Goal: Use online tool/utility: Utilize a website feature to perform a specific function

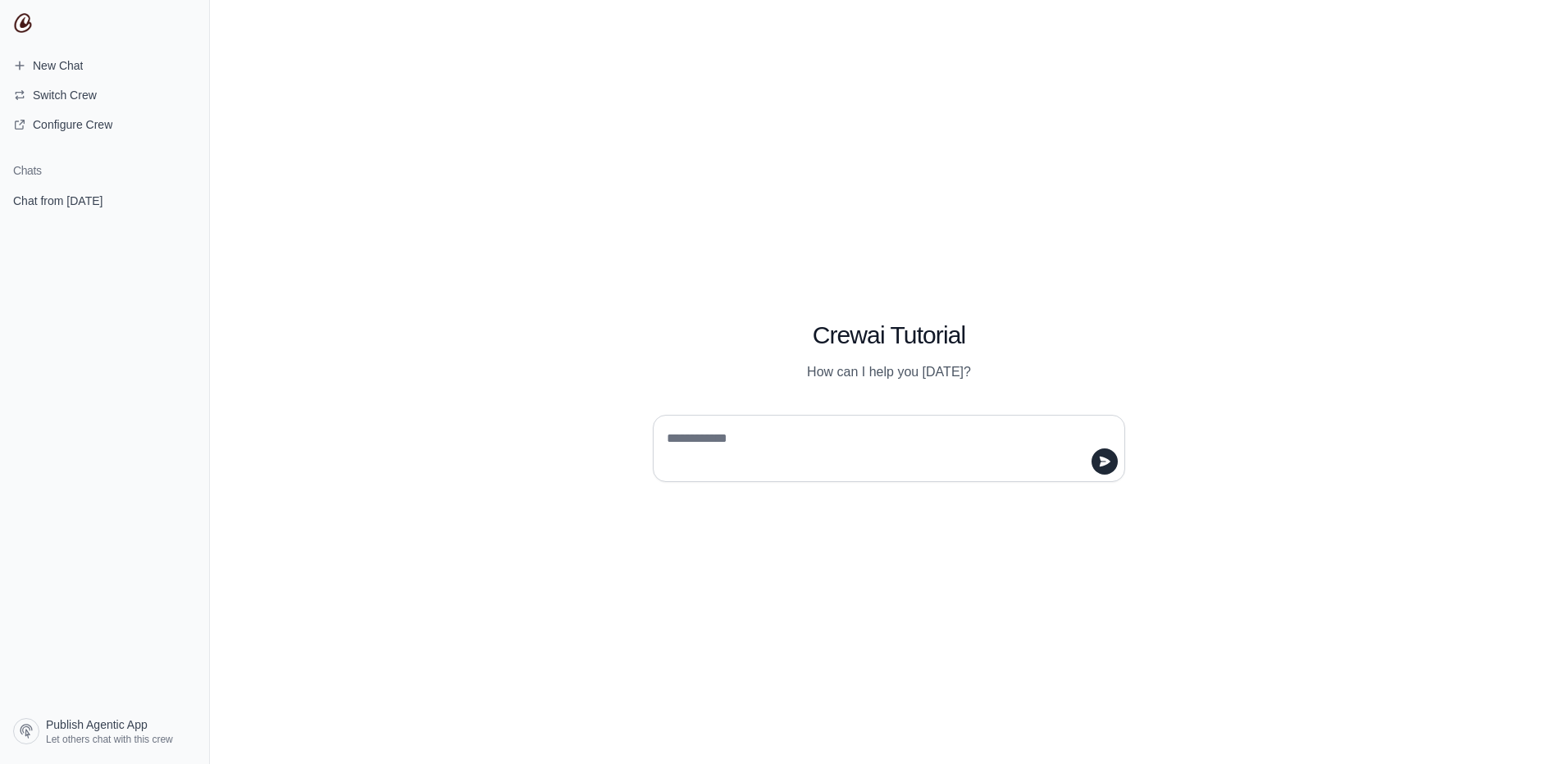
click at [883, 455] on textarea at bounding box center [884, 448] width 441 height 46
click at [777, 455] on textarea at bounding box center [884, 448] width 441 height 46
click at [1102, 459] on icon "submit" at bounding box center [1104, 461] width 11 height 10
click at [945, 448] on textarea at bounding box center [884, 448] width 441 height 46
click at [73, 86] on button "Switch Crew" at bounding box center [104, 94] width 196 height 26
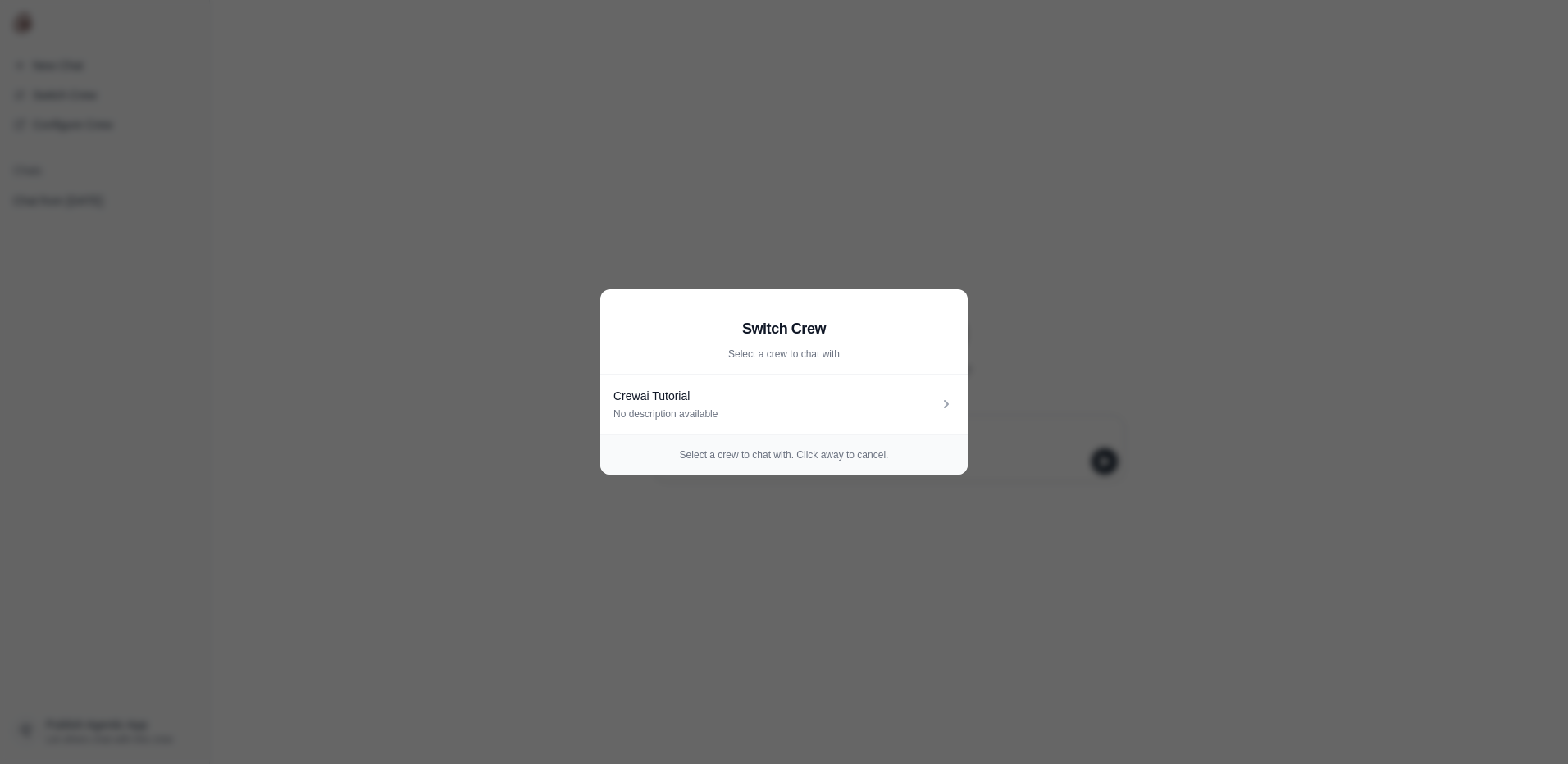
click at [1018, 246] on aside "Switch Crew Select a crew to chat with Crewai Tutorial No description available…" at bounding box center [784, 382] width 1568 height 764
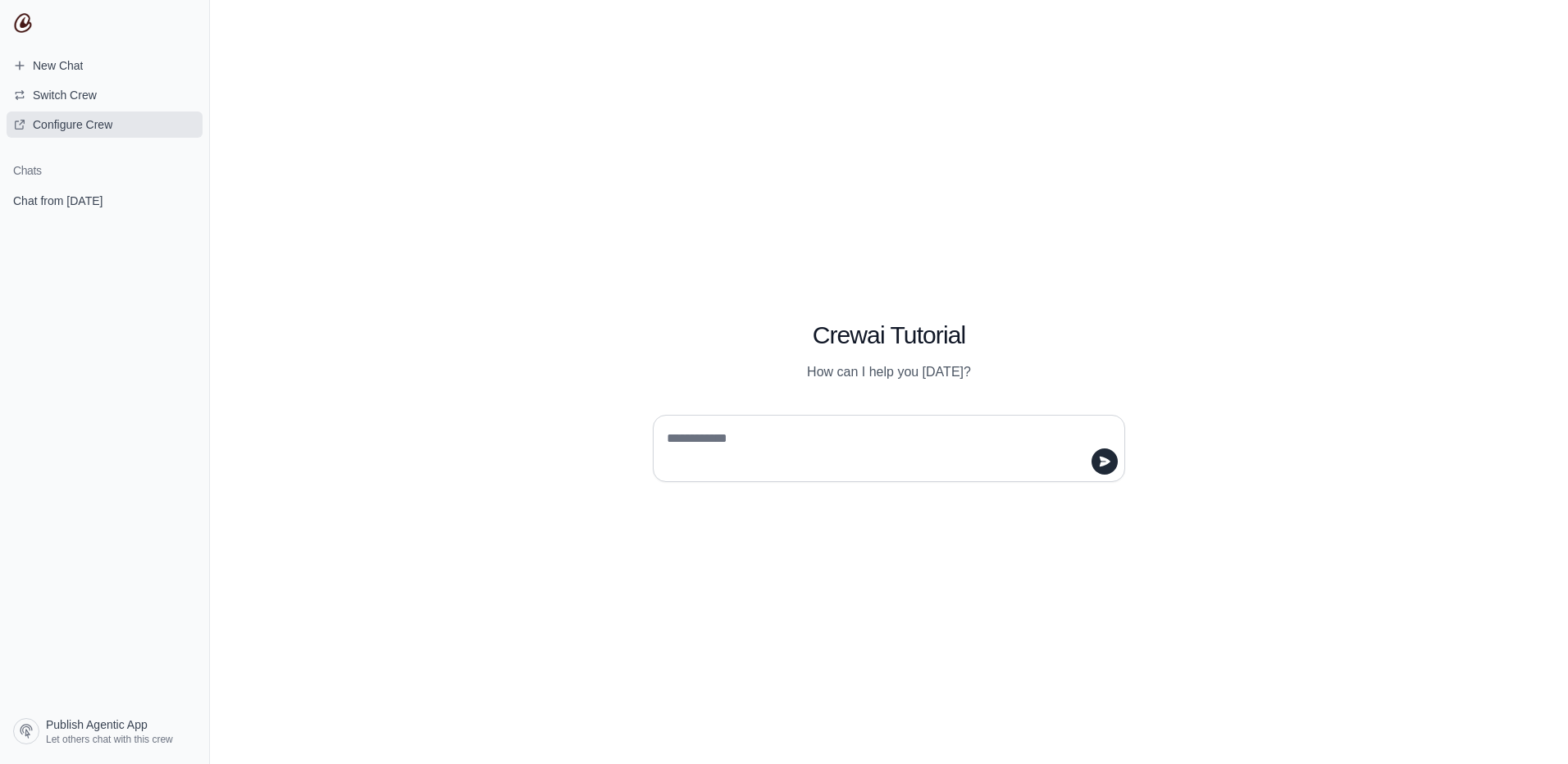
click at [44, 120] on span "Configure Crew" at bounding box center [72, 124] width 80 height 16
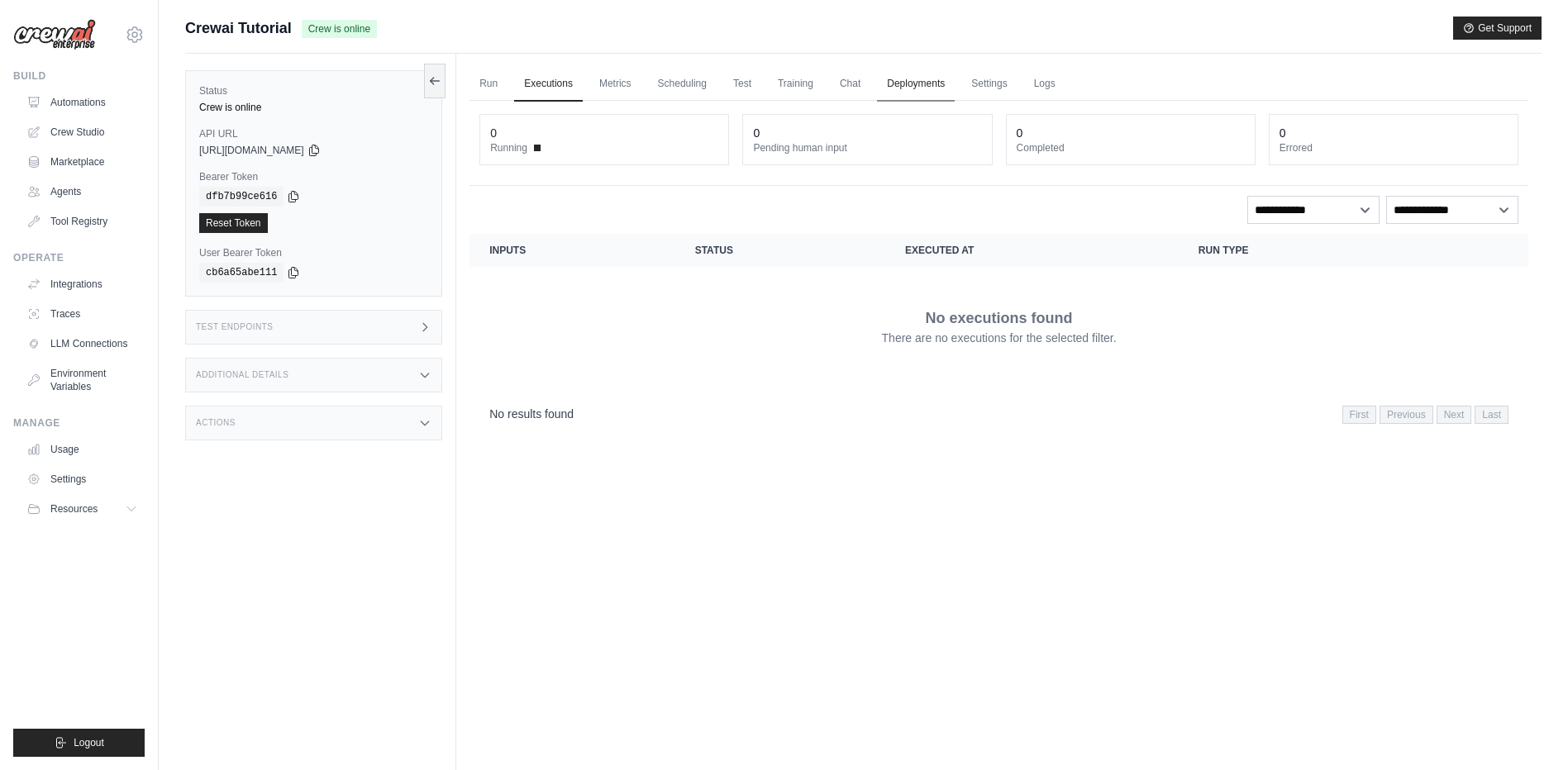
click at [911, 81] on link "Deployments" at bounding box center [916, 84] width 78 height 35
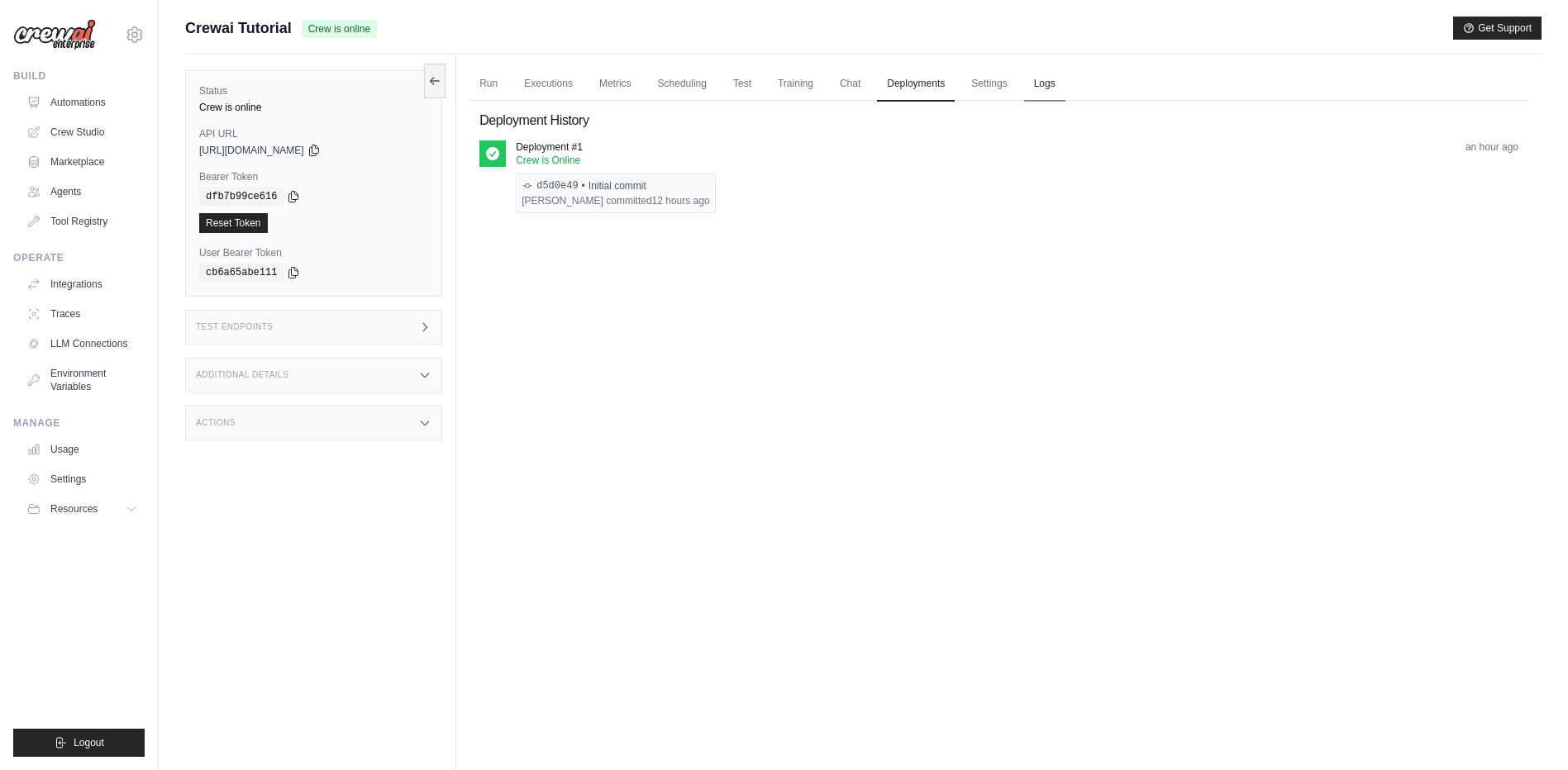
click at [1059, 81] on link "Logs" at bounding box center [1045, 84] width 42 height 35
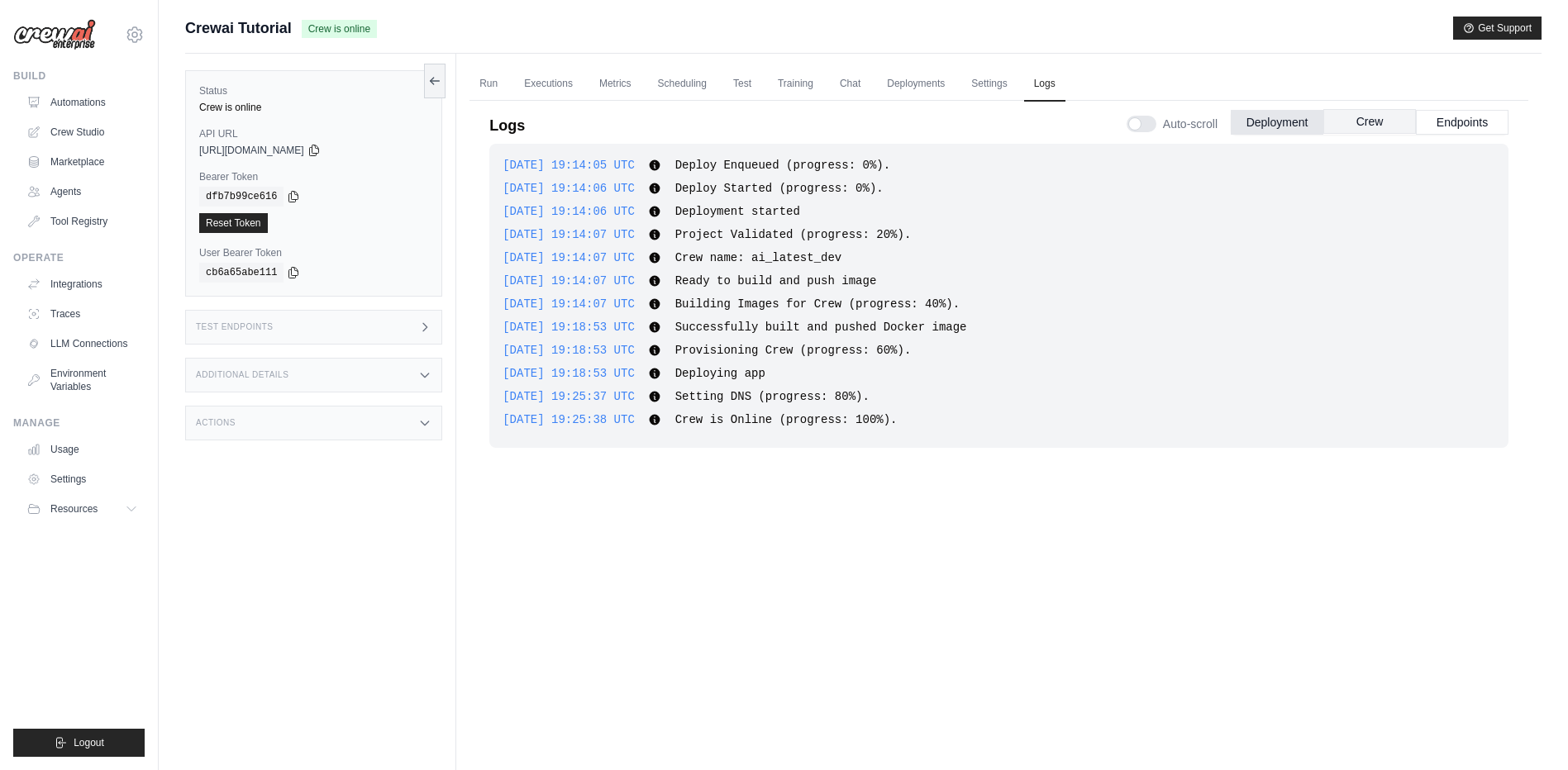
drag, startPoint x: 1360, startPoint y: 118, endPoint x: 1381, endPoint y: 117, distance: 21.0
click at [1361, 118] on button "Crew" at bounding box center [1370, 121] width 92 height 25
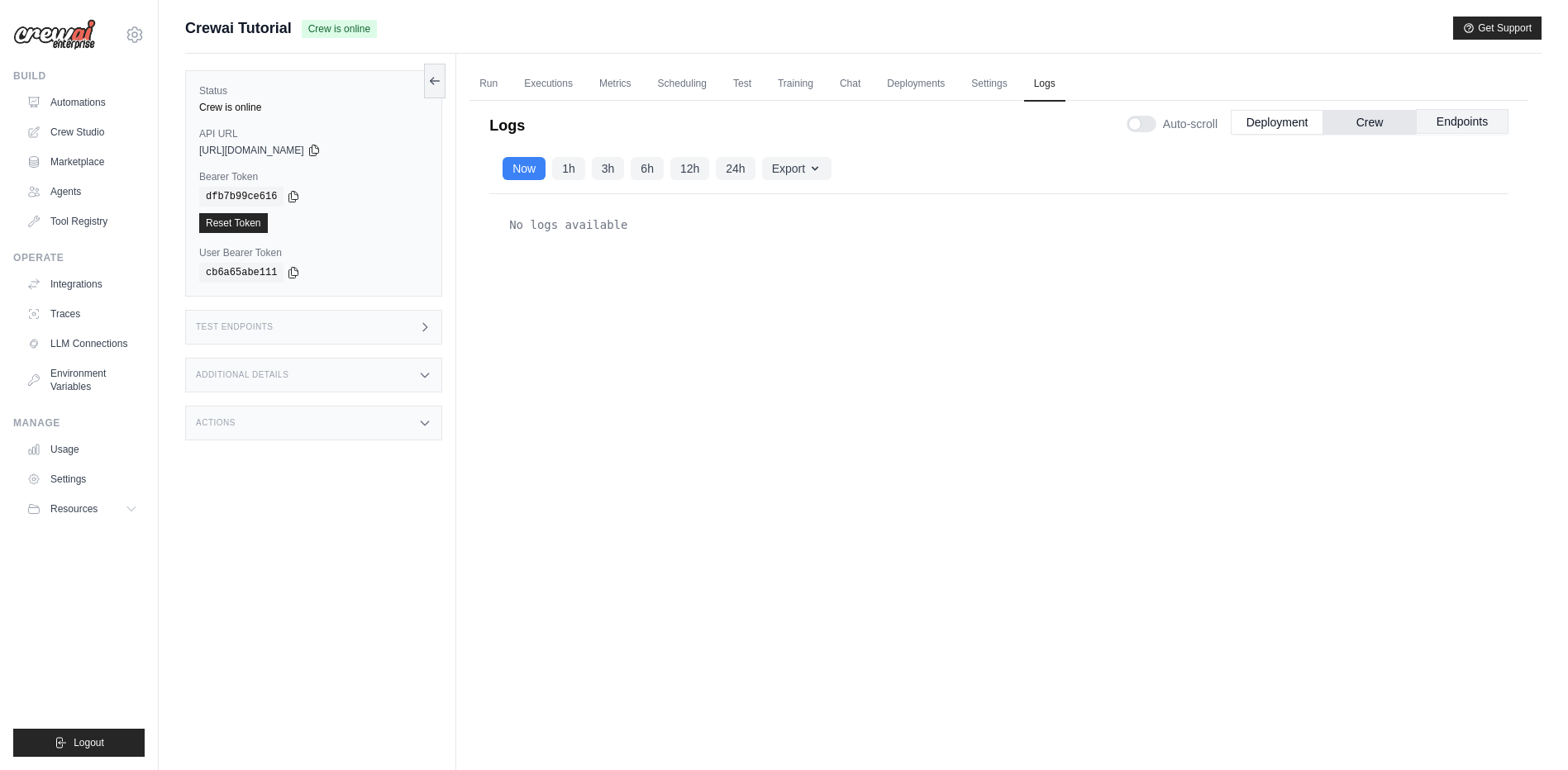
click at [1476, 114] on button "Endpoints" at bounding box center [1462, 121] width 92 height 25
click at [1002, 89] on link "Settings" at bounding box center [989, 84] width 55 height 35
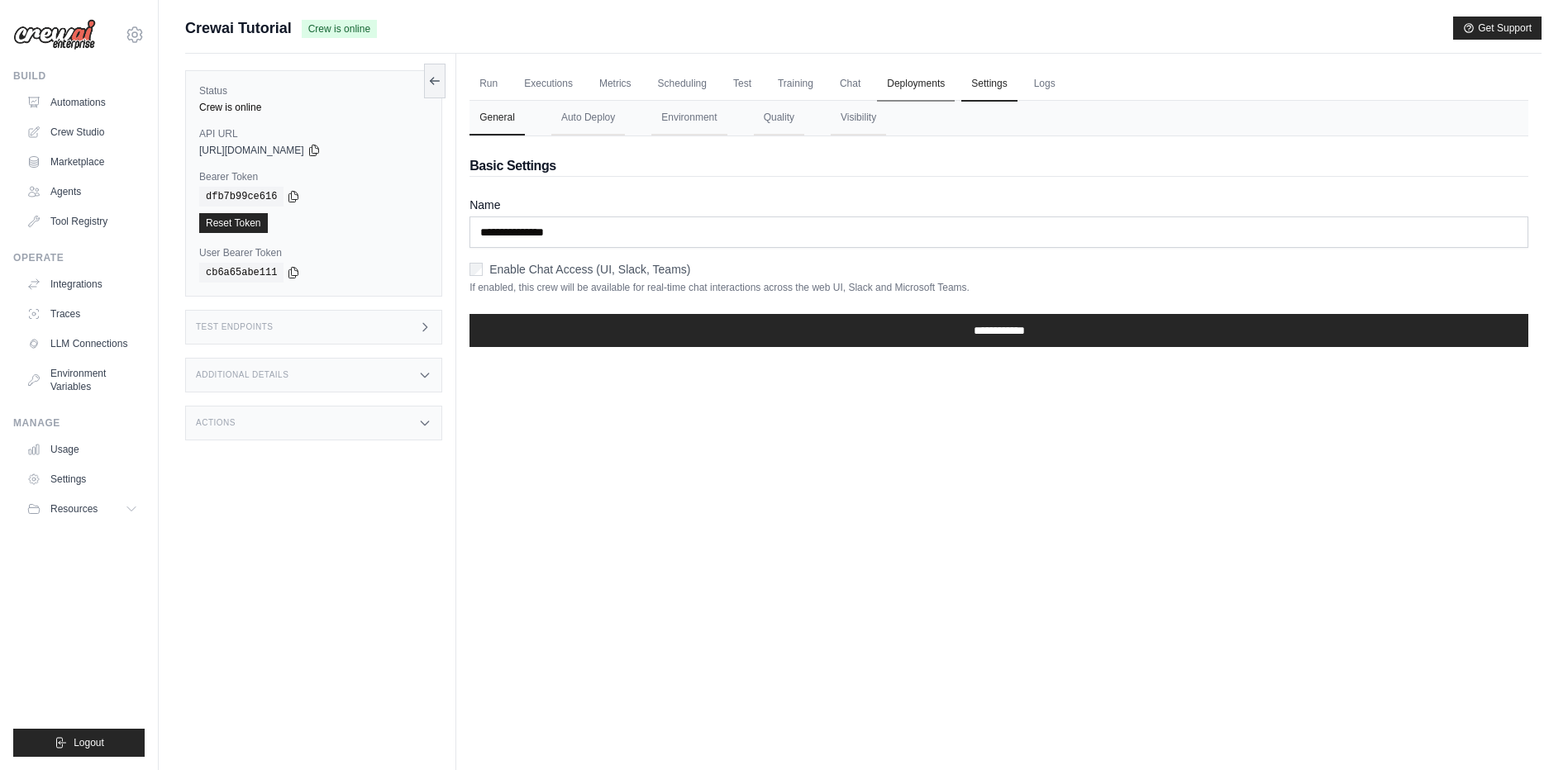
click at [924, 86] on link "Deployments" at bounding box center [916, 84] width 78 height 35
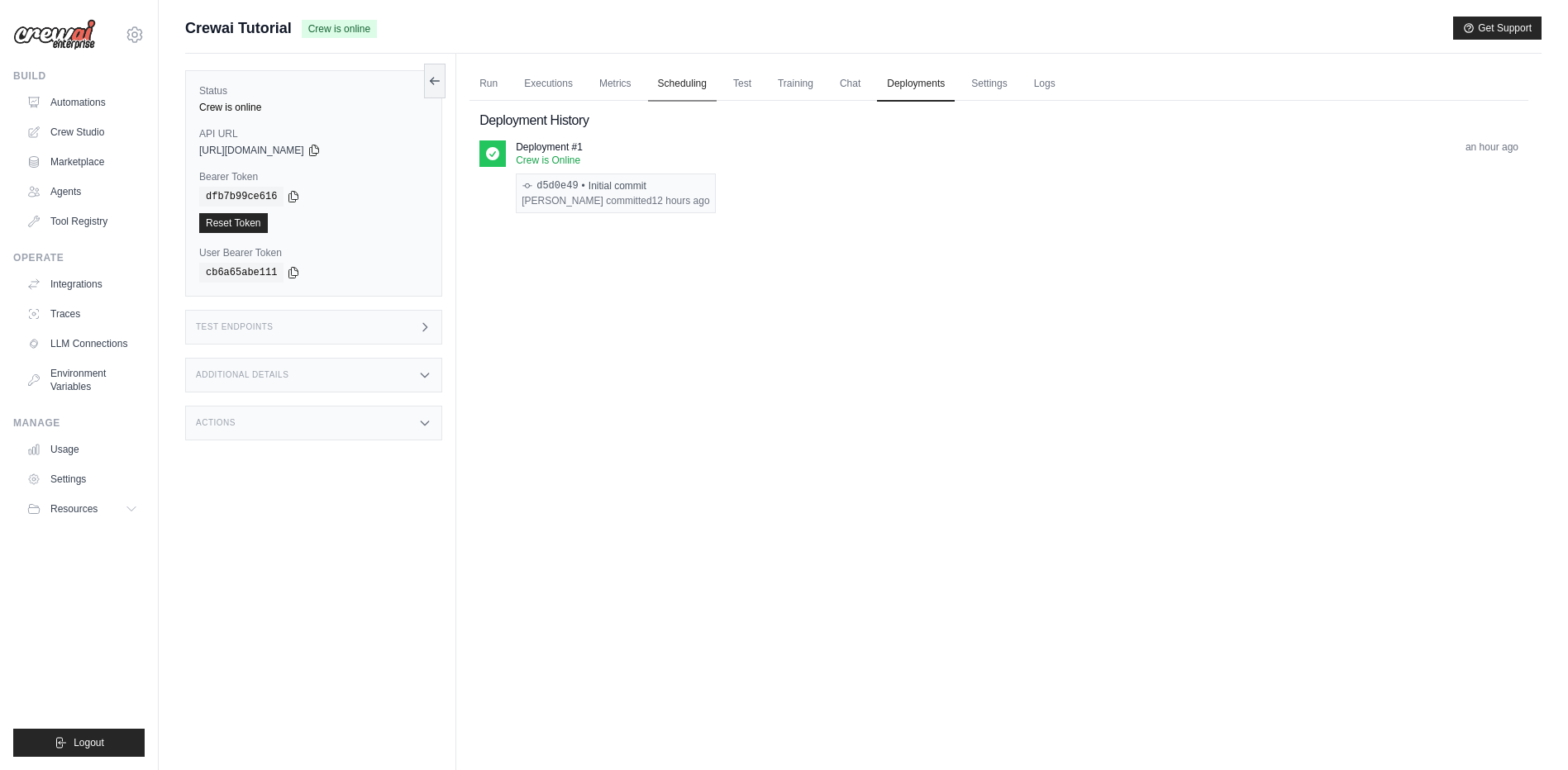
click at [665, 82] on link "Scheduling" at bounding box center [682, 84] width 69 height 35
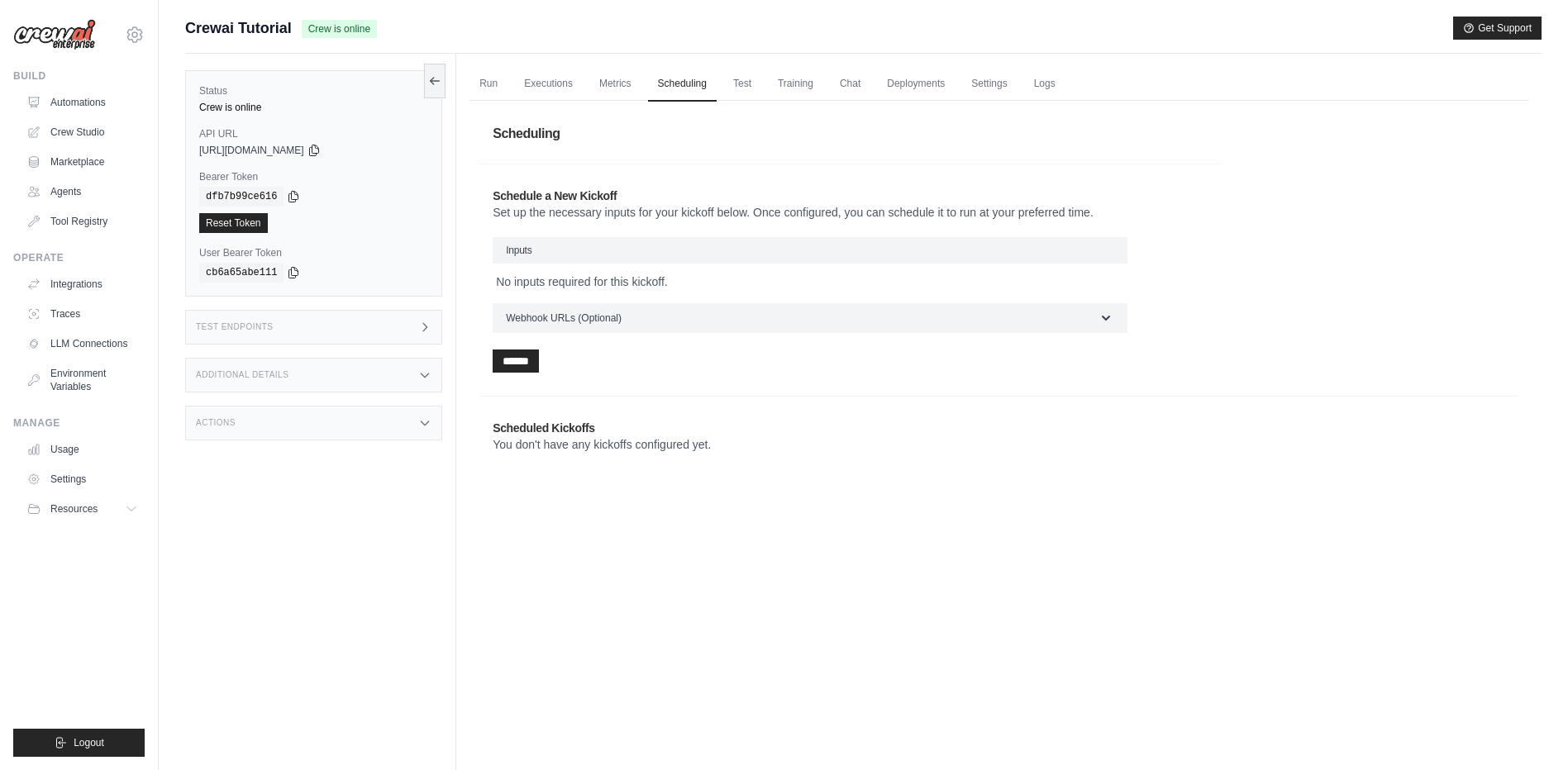
click at [714, 245] on h3 "Inputs" at bounding box center [810, 250] width 635 height 26
click at [769, 317] on button "Webhook URLs (Optional)" at bounding box center [810, 317] width 635 height 30
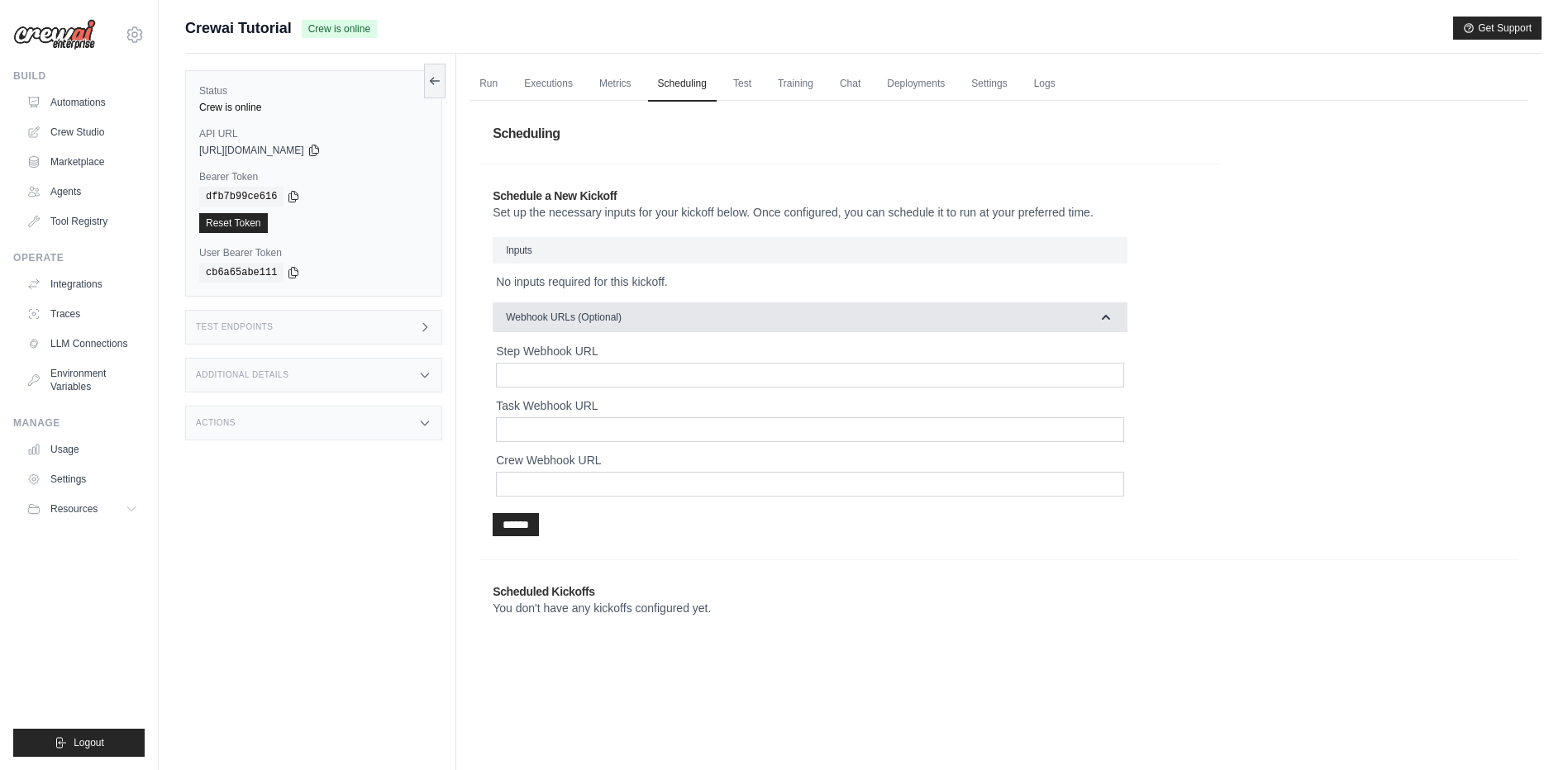
click at [769, 317] on button "Webhook URLs (Optional)" at bounding box center [810, 317] width 635 height 30
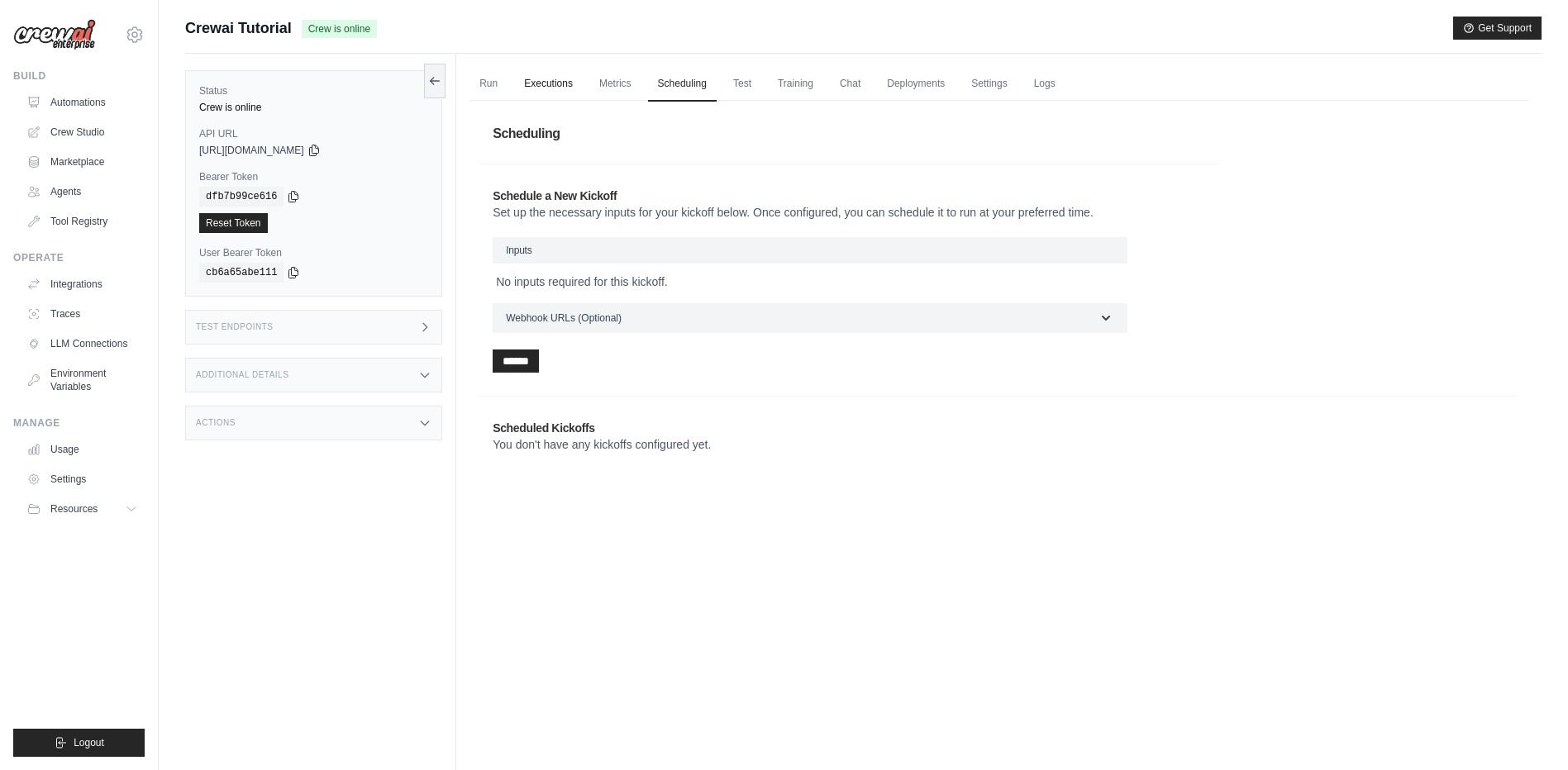
click at [547, 78] on link "Executions" at bounding box center [548, 84] width 69 height 35
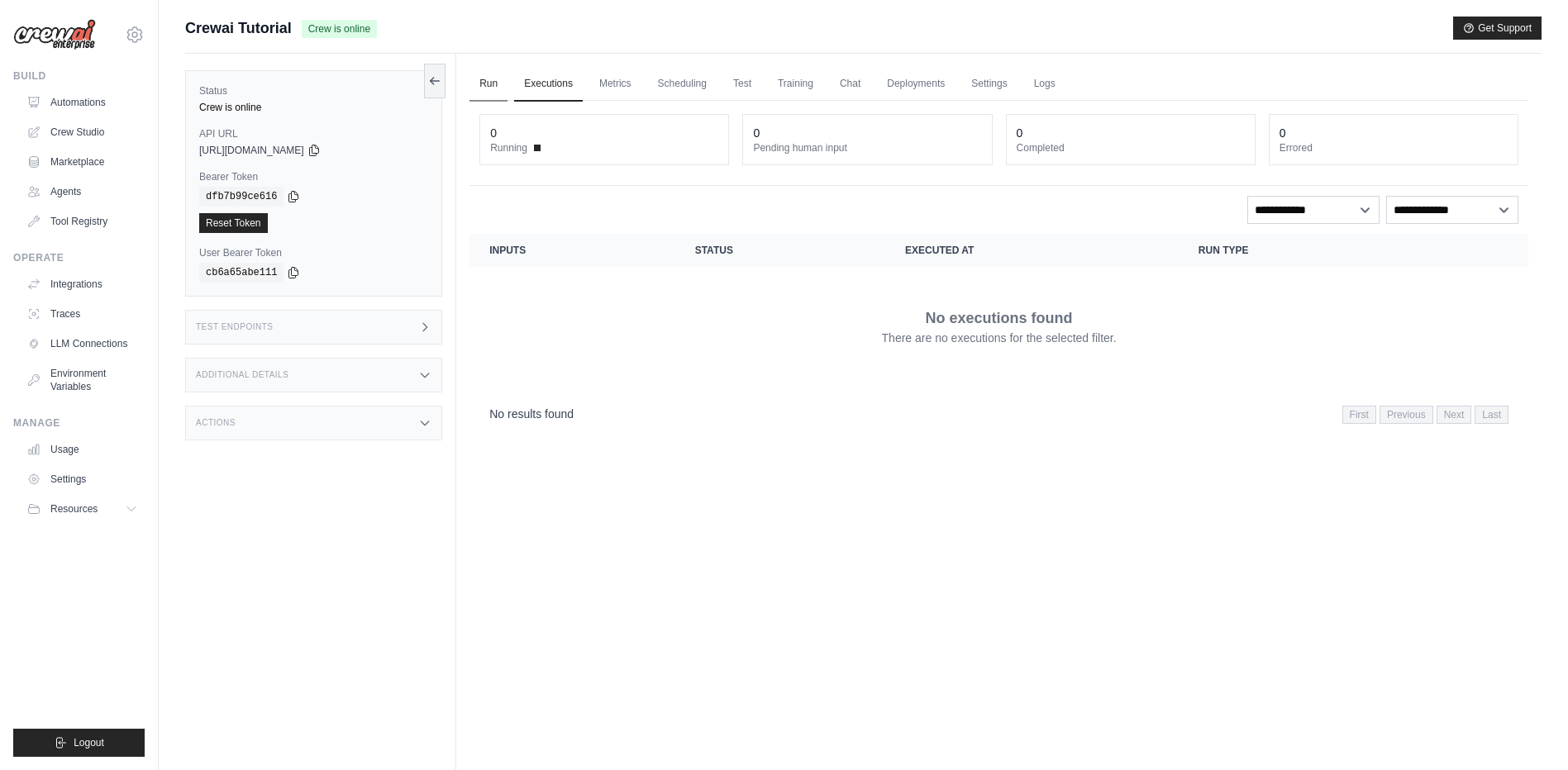
click at [490, 73] on link "Run" at bounding box center [488, 84] width 38 height 35
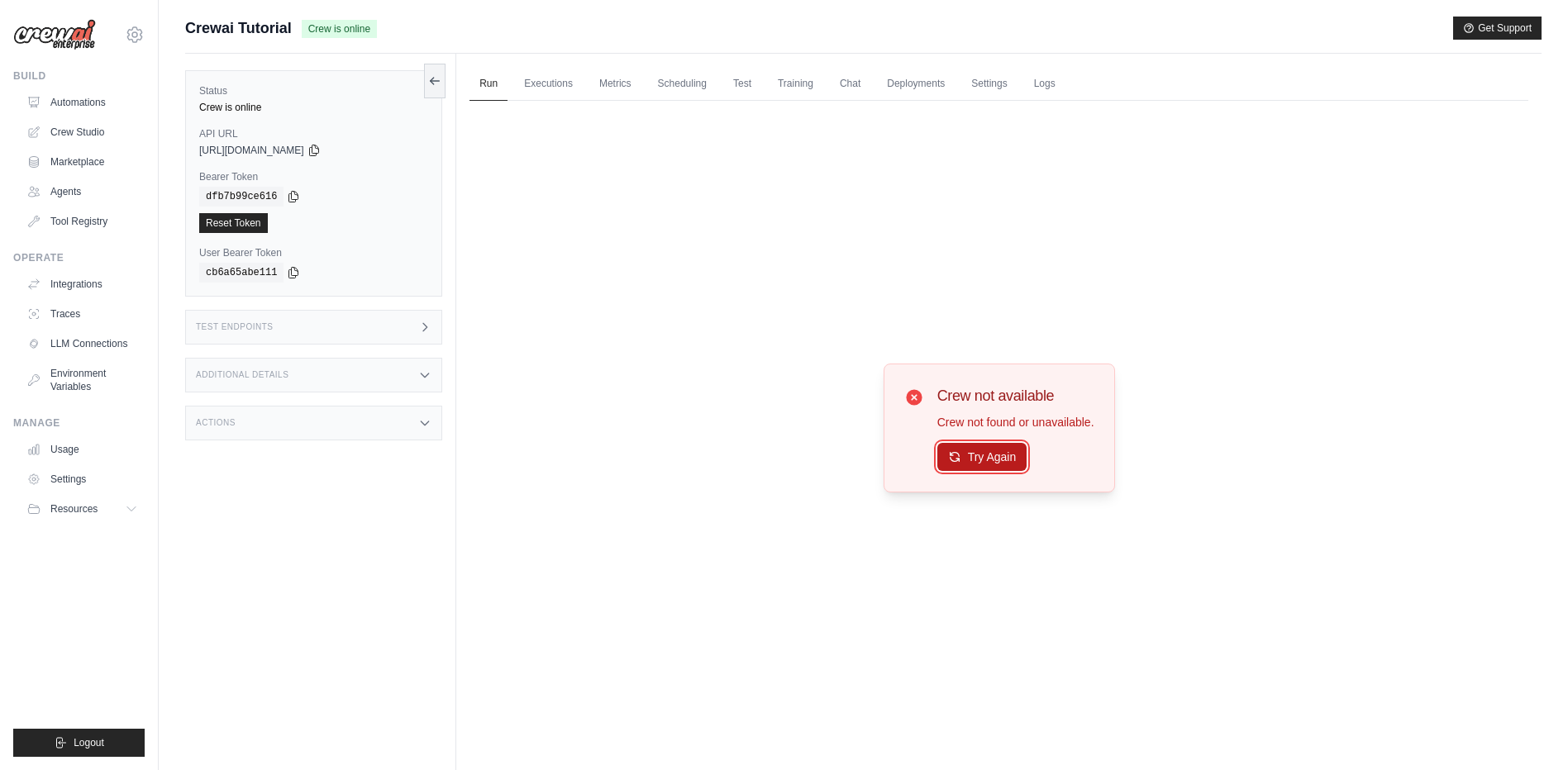
click at [1007, 454] on button "Try Again" at bounding box center [982, 456] width 90 height 28
click at [1007, 455] on button "Try Again" at bounding box center [982, 456] width 90 height 28
click at [1007, 455] on button "Try Again" at bounding box center [982, 457] width 90 height 28
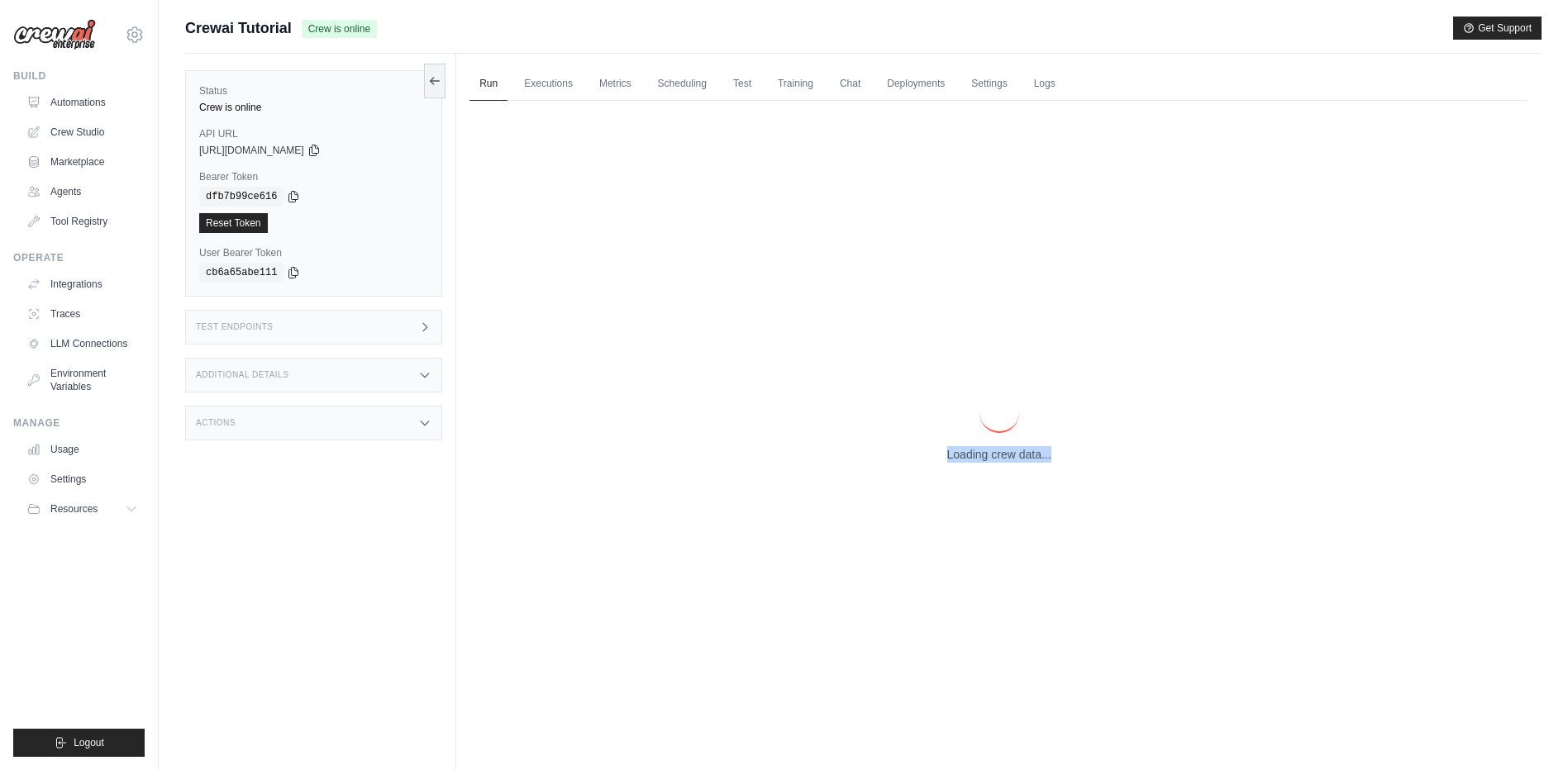
click at [1007, 455] on p "Loading crew data..." at bounding box center [999, 454] width 104 height 16
click at [1007, 456] on p "Loading crew data..." at bounding box center [999, 454] width 104 height 16
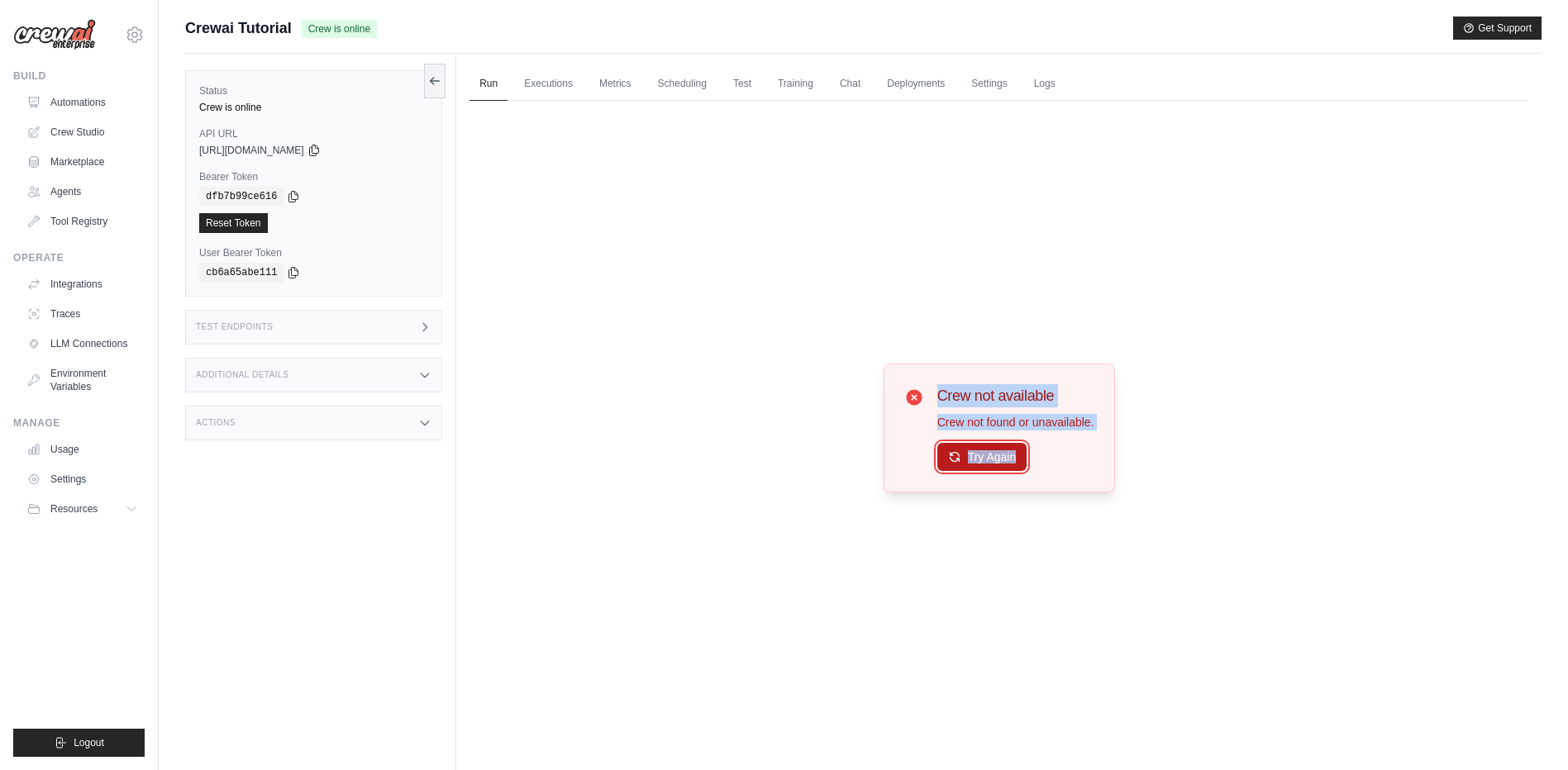
click at [1007, 456] on button "Try Again" at bounding box center [982, 456] width 90 height 28
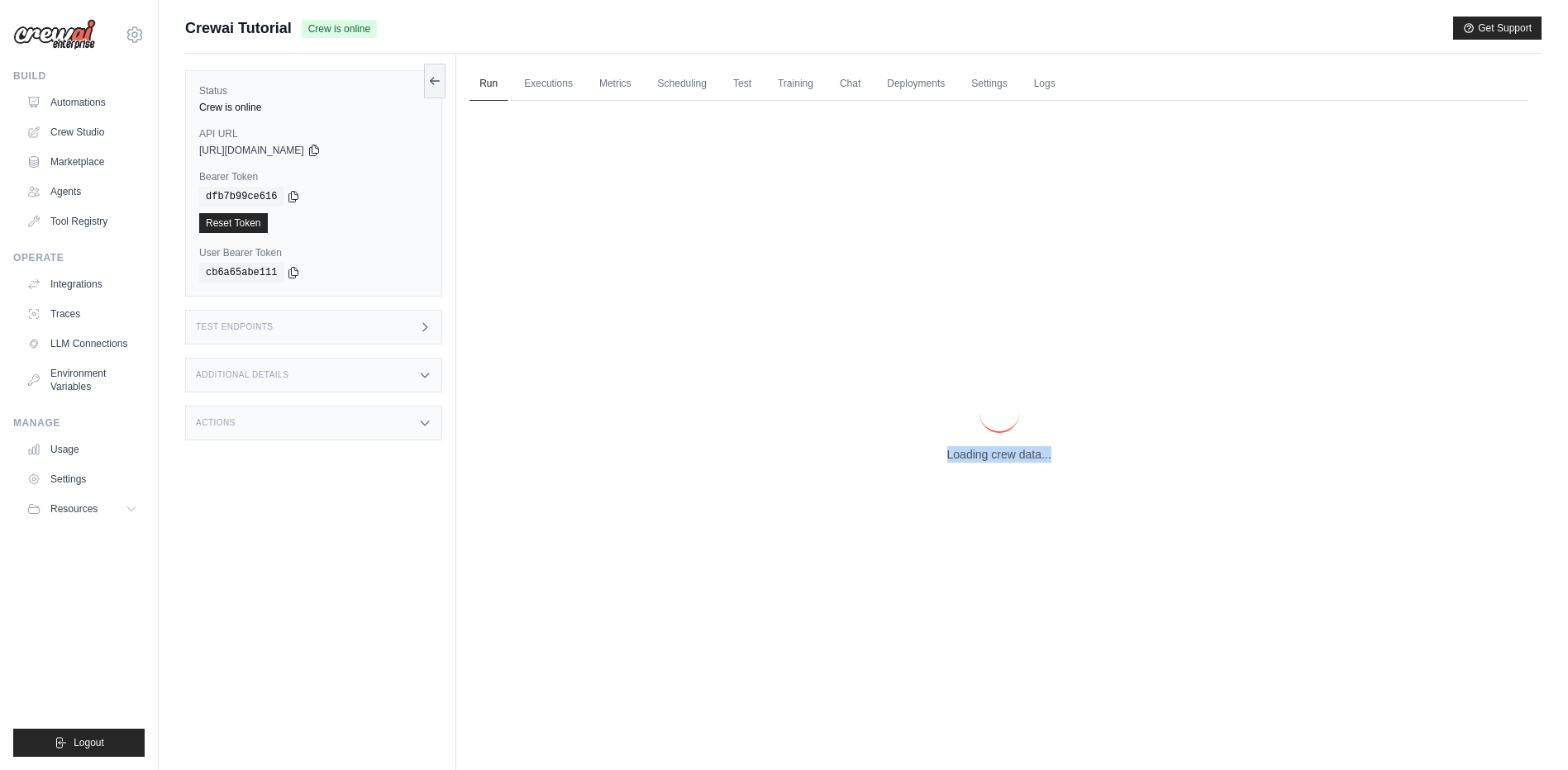
click at [1007, 456] on p "Loading crew data..." at bounding box center [999, 454] width 104 height 16
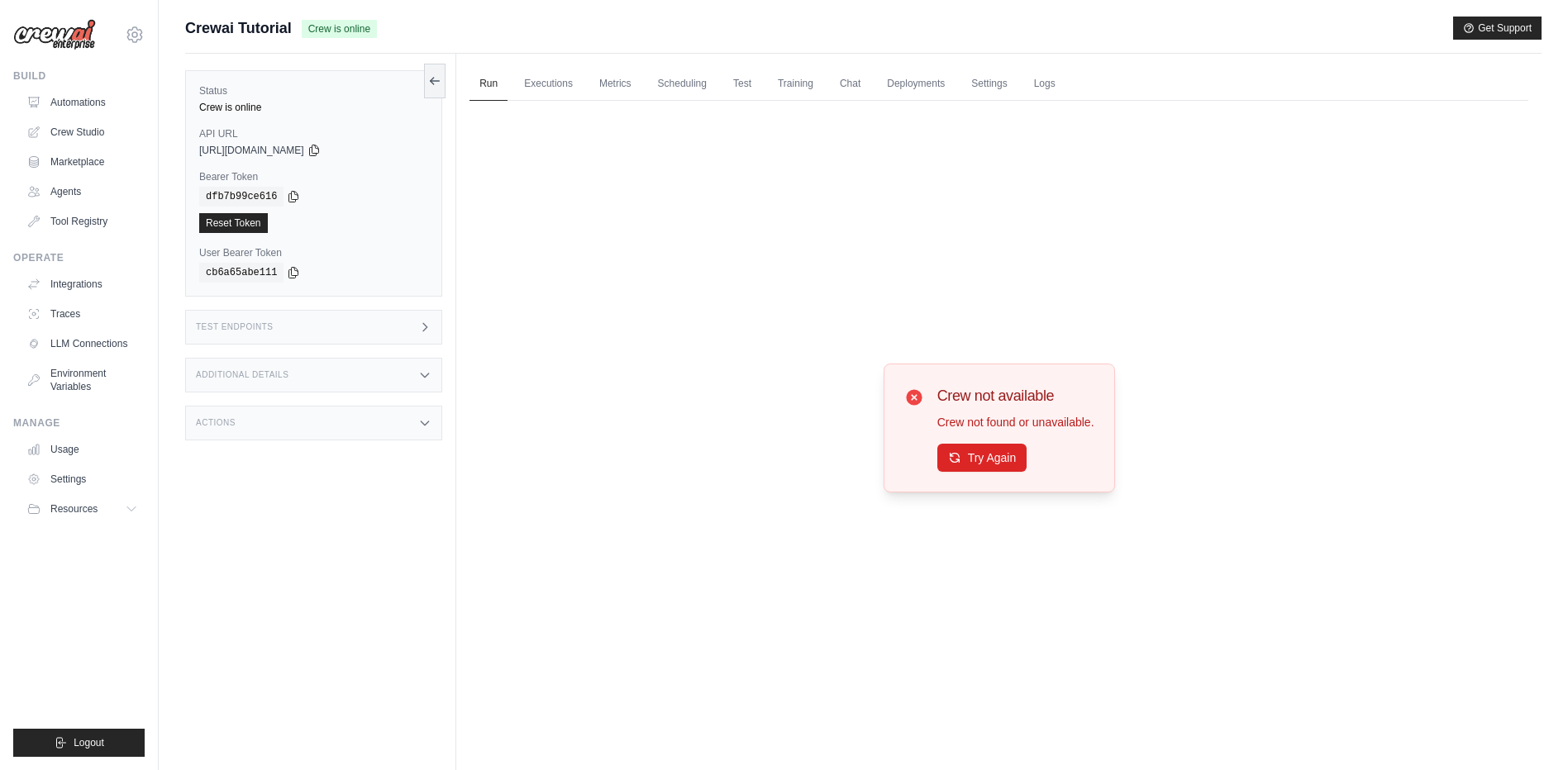
click at [285, 332] on div "Test Endpoints" at bounding box center [313, 327] width 257 height 35
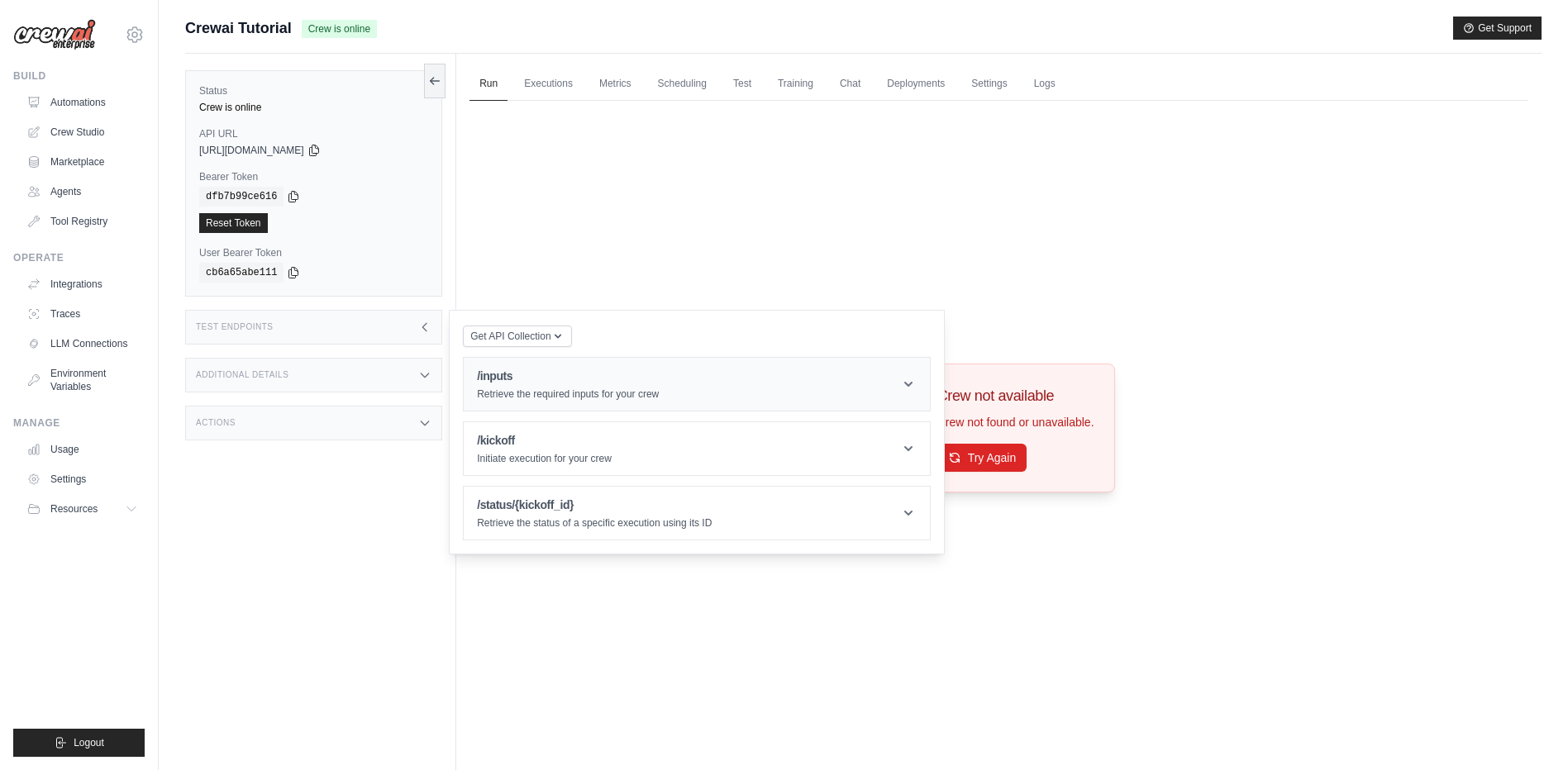
click at [825, 393] on header "/inputs Retrieve the required inputs for your crew" at bounding box center [697, 384] width 466 height 53
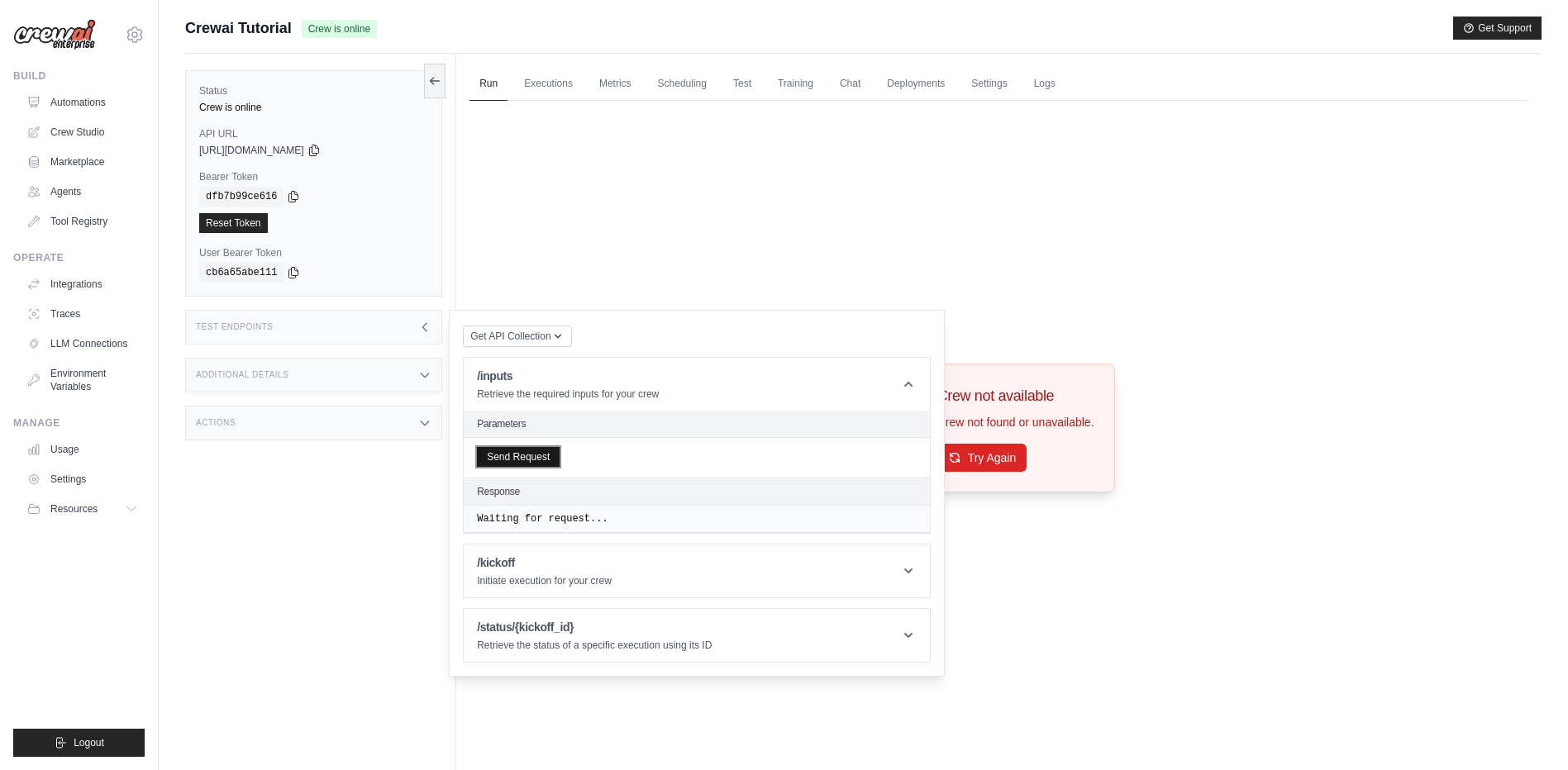
click at [534, 459] on button "Send Request" at bounding box center [517, 456] width 82 height 20
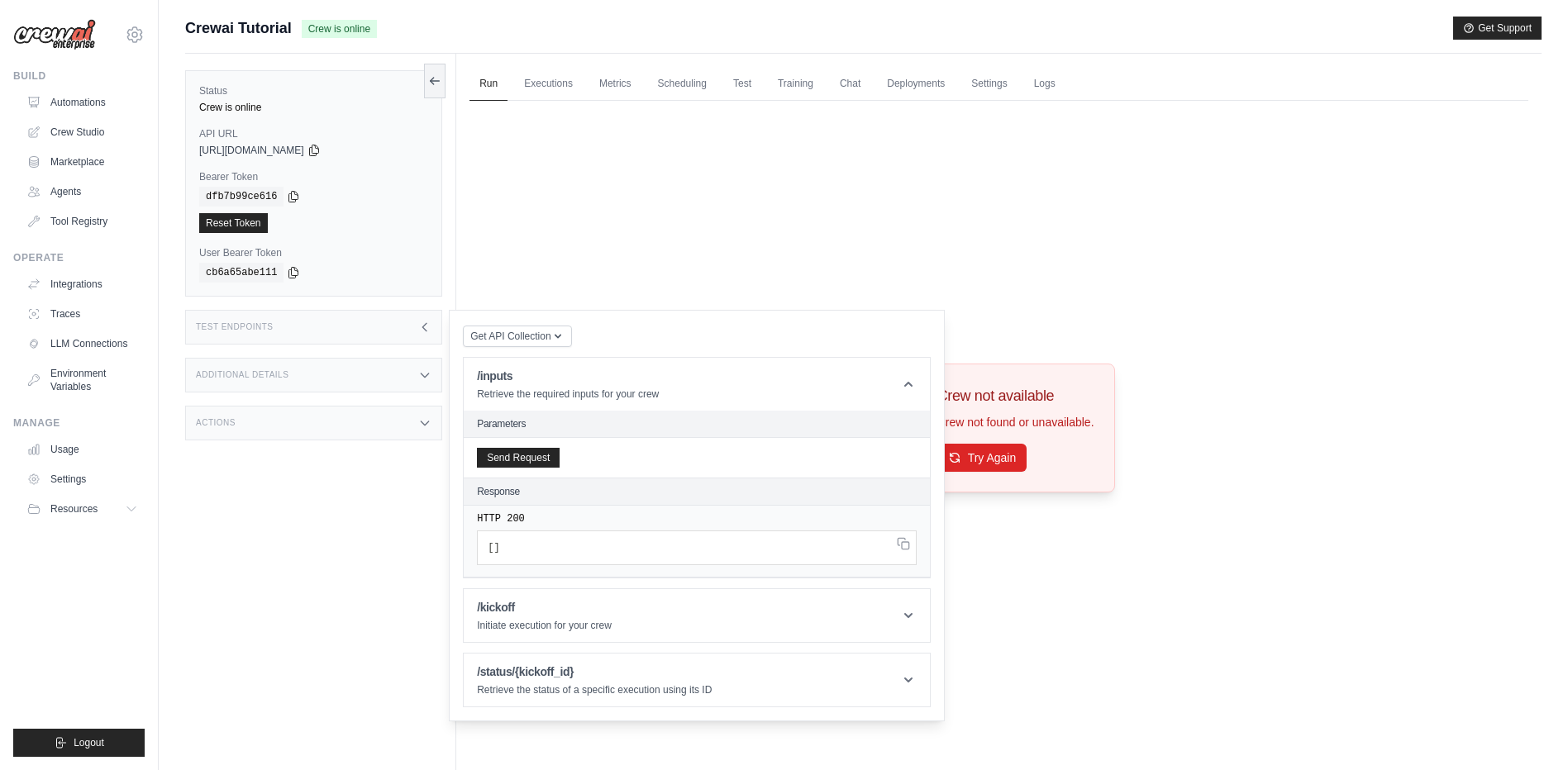
click at [547, 550] on pre "[ ]" at bounding box center [696, 548] width 440 height 35
click at [810, 605] on header "/kickoff Initiate execution for your crew" at bounding box center [697, 616] width 466 height 53
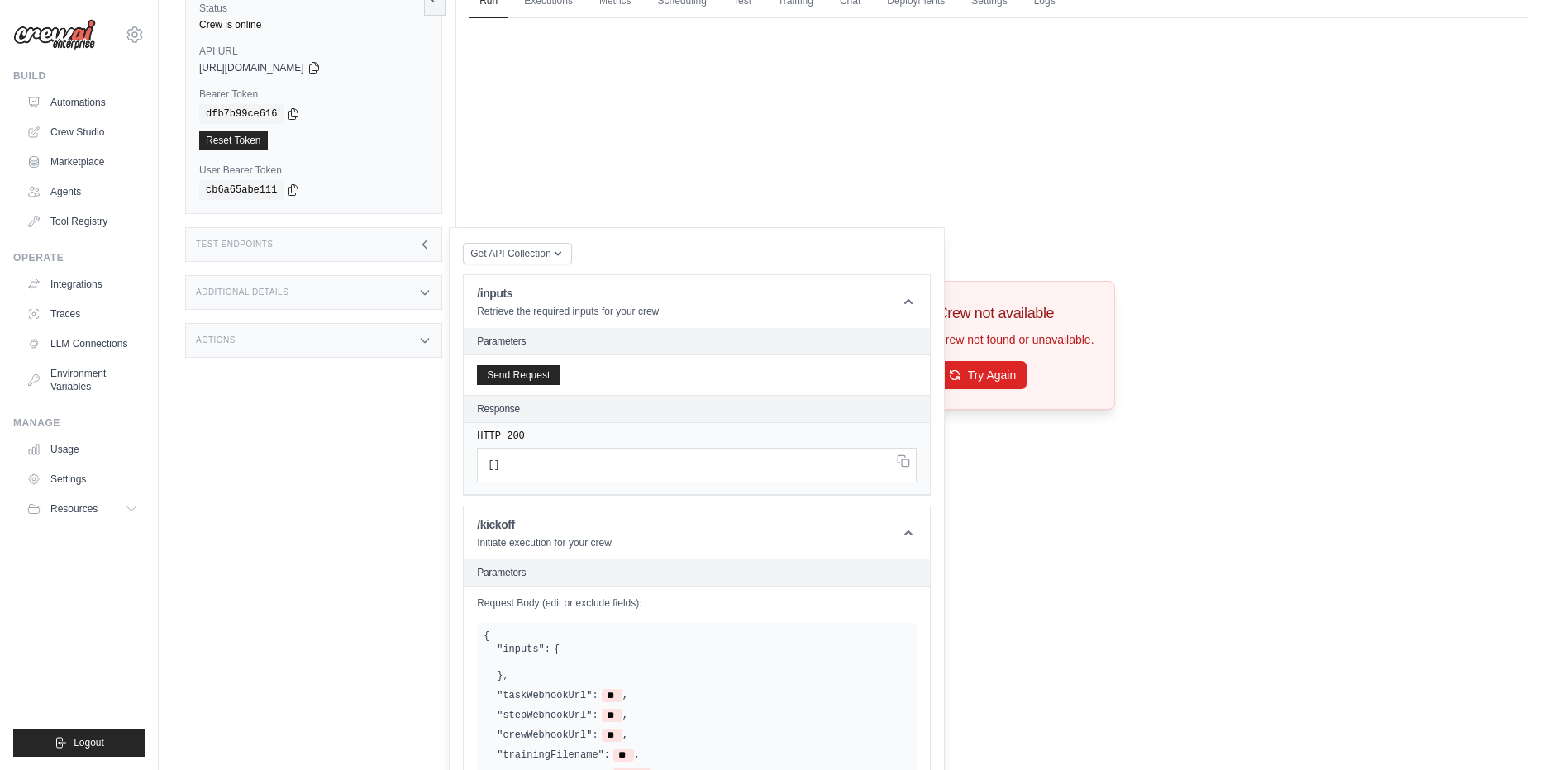
scroll to position [248, 0]
